Goal: Use online tool/utility: Utilize a website feature to perform a specific function

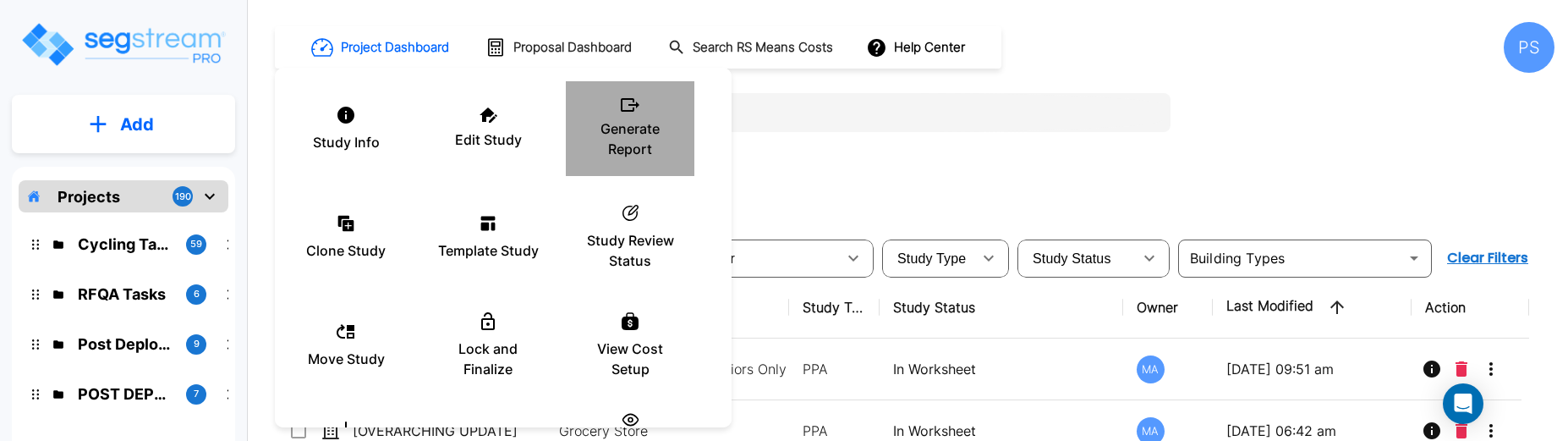
click at [624, 161] on div "Generate Report" at bounding box center [630, 129] width 102 height 85
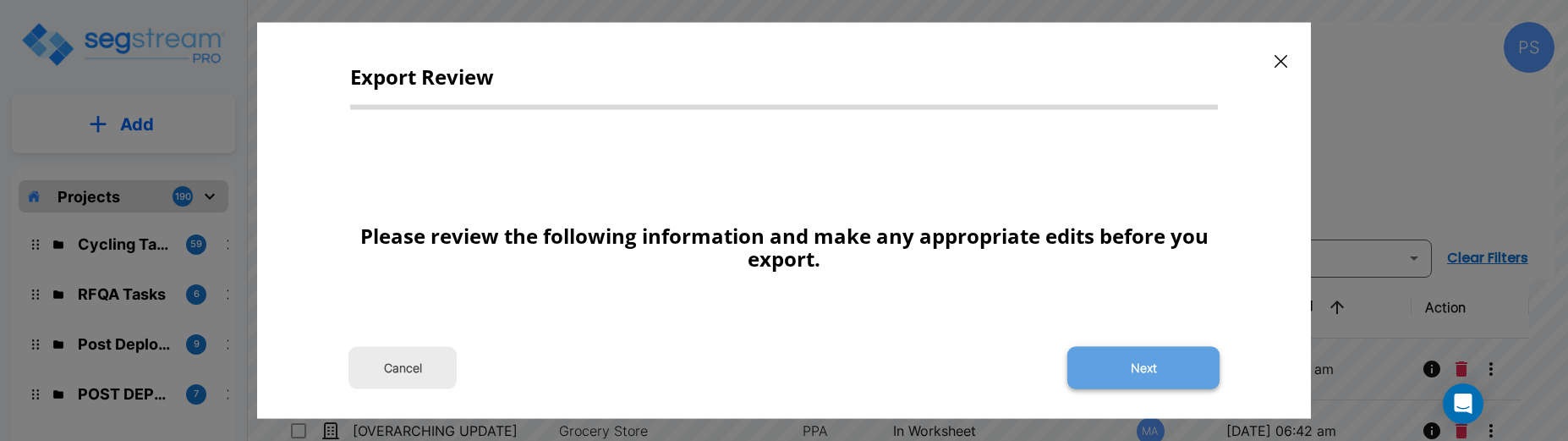
click at [1190, 354] on button "Next" at bounding box center [1143, 368] width 153 height 42
